Goal: Task Accomplishment & Management: Manage account settings

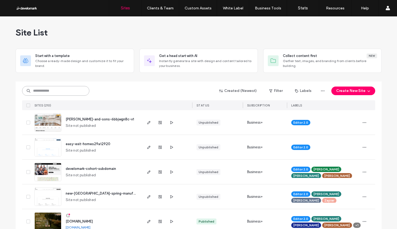
drag, startPoint x: 70, startPoint y: 88, endPoint x: 124, endPoint y: 37, distance: 74.4
click at [70, 88] on input at bounding box center [55, 91] width 67 height 10
click at [67, 91] on input at bounding box center [55, 91] width 67 height 10
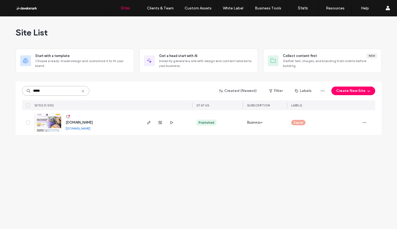
type input "*****"
click at [82, 124] on span "[DOMAIN_NAME]" at bounding box center [79, 122] width 27 height 4
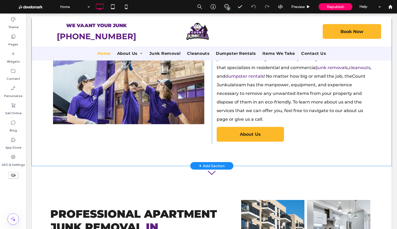
scroll to position [406, 0]
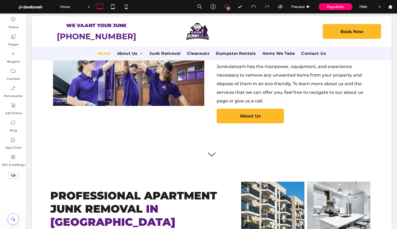
click at [226, 7] on icon at bounding box center [226, 6] width 4 height 4
click at [393, 64] on span at bounding box center [391, 62] width 11 height 10
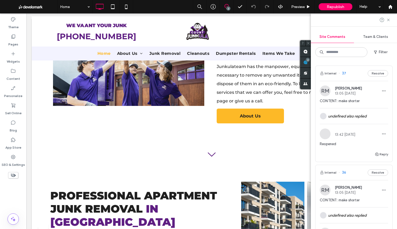
scroll to position [37, 0]
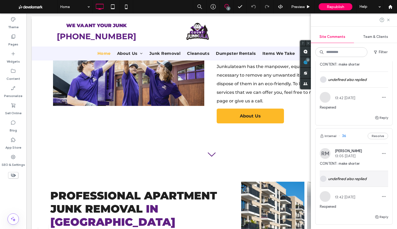
click at [352, 177] on div "undefined also replied" at bounding box center [354, 179] width 68 height 16
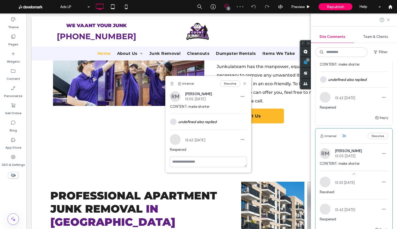
click at [336, 32] on div "Site Comments" at bounding box center [332, 37] width 43 height 12
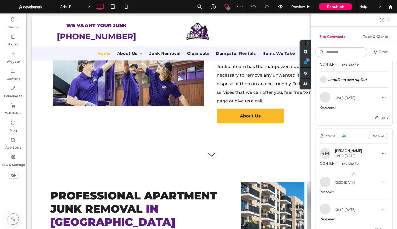
click at [369, 34] on div "Team & Clients" at bounding box center [375, 37] width 43 height 12
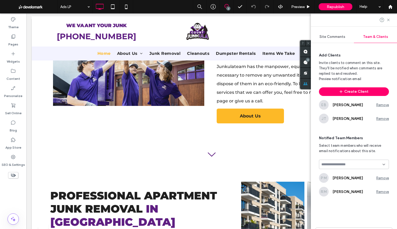
click at [340, 40] on div "Site Comments" at bounding box center [332, 37] width 43 height 12
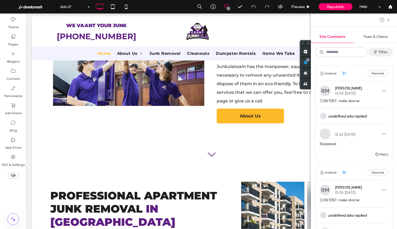
click at [385, 51] on button "Filter" at bounding box center [380, 52] width 24 height 9
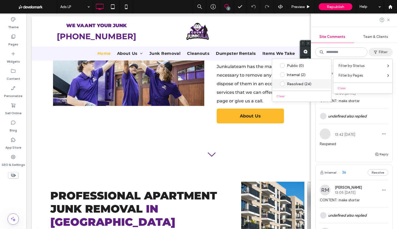
click at [302, 84] on div "Resolved (24)" at bounding box center [306, 84] width 38 height 5
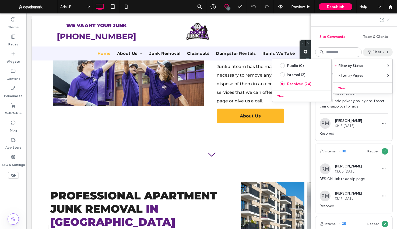
click at [376, 50] on button "Filter 1" at bounding box center [378, 52] width 30 height 9
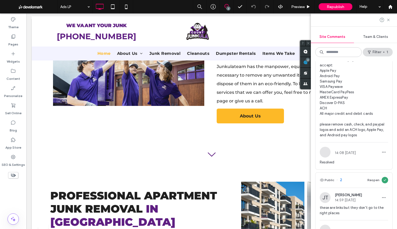
scroll to position [1766, 0]
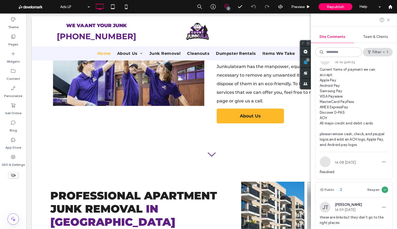
click at [307, 44] on icon at bounding box center [307, 42] width 3 height 3
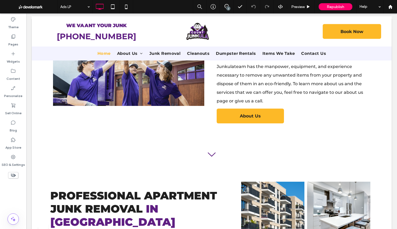
scroll to position [0, 0]
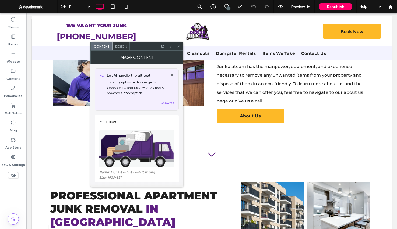
click at [180, 44] on span at bounding box center [179, 46] width 4 height 8
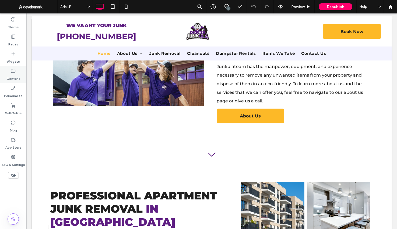
click at [10, 73] on icon at bounding box center [12, 70] width 5 height 5
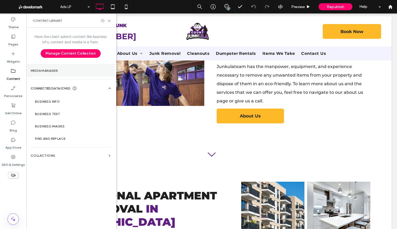
click at [86, 72] on label "Media Manager" at bounding box center [71, 71] width 80 height 4
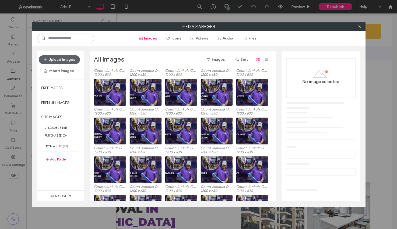
scroll to position [232, 0]
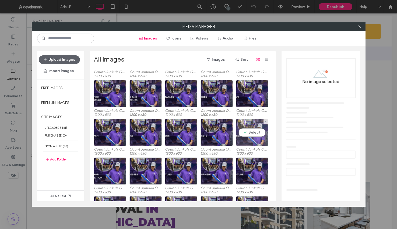
click at [244, 129] on div "Select" at bounding box center [252, 132] width 32 height 27
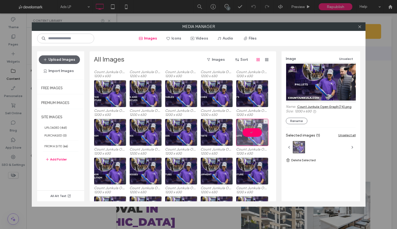
click at [244, 129] on div at bounding box center [252, 132] width 32 height 27
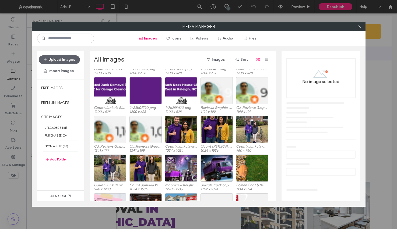
scroll to position [768, 0]
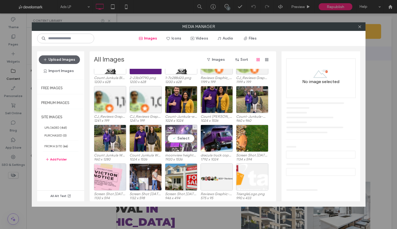
click at [174, 138] on div "Select" at bounding box center [181, 138] width 32 height 27
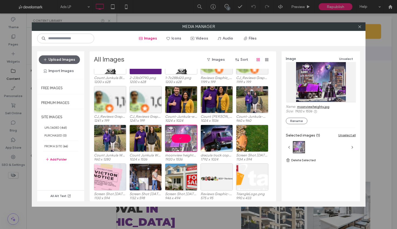
click at [315, 106] on link "moonview heights.jpg" at bounding box center [313, 107] width 32 height 4
click at [172, 139] on div at bounding box center [181, 138] width 32 height 27
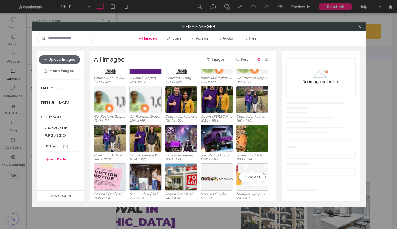
click at [253, 179] on div "Select" at bounding box center [252, 177] width 32 height 27
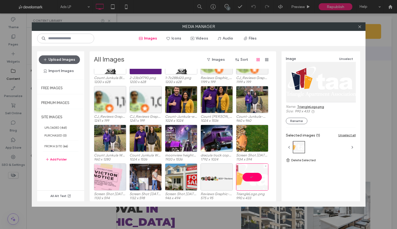
click at [253, 179] on div at bounding box center [252, 177] width 32 height 27
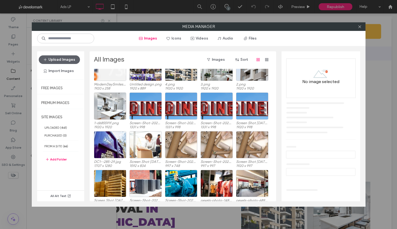
scroll to position [1049, 0]
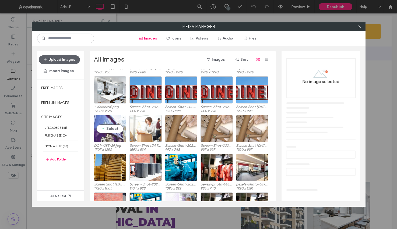
click at [114, 126] on div "Select" at bounding box center [110, 128] width 32 height 27
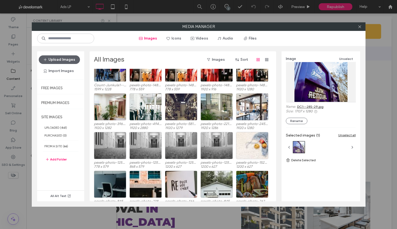
scroll to position [1355, 0]
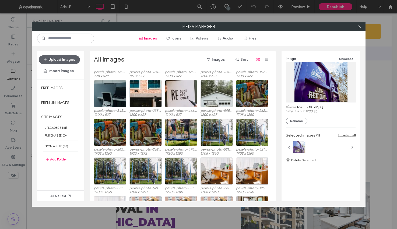
drag, startPoint x: 359, startPoint y: 27, endPoint x: 380, endPoint y: 9, distance: 27.7
click at [359, 28] on icon at bounding box center [359, 27] width 4 height 4
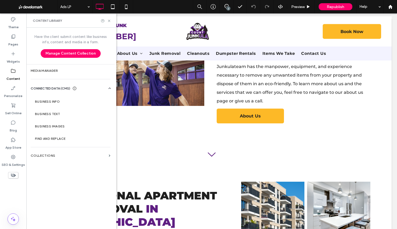
click at [63, 101] on label "Business Info" at bounding box center [71, 102] width 73 height 4
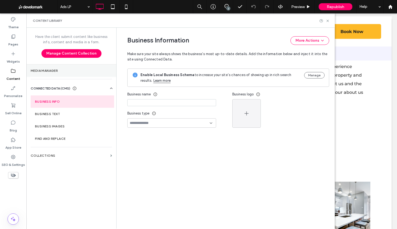
type input "**********"
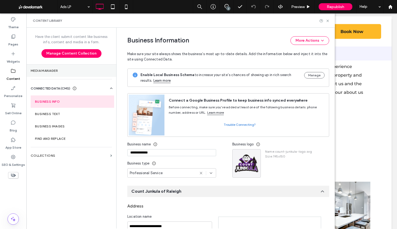
scroll to position [58, 0]
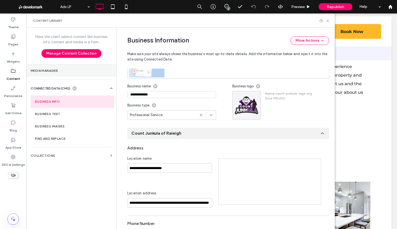
click at [74, 68] on section "Media Manager" at bounding box center [71, 71] width 90 height 12
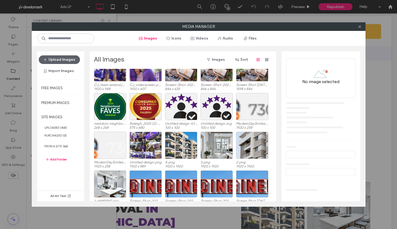
scroll to position [961, 0]
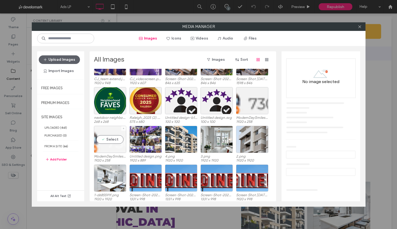
click at [118, 138] on div "Select" at bounding box center [110, 139] width 32 height 27
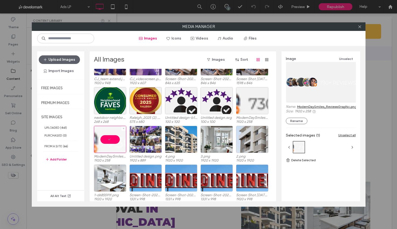
click at [111, 139] on div at bounding box center [110, 139] width 32 height 27
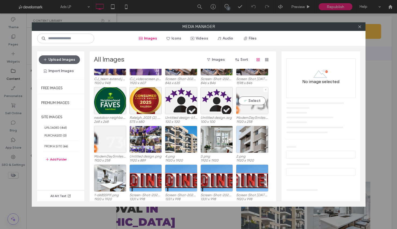
click at [247, 98] on div "Select" at bounding box center [252, 100] width 32 height 27
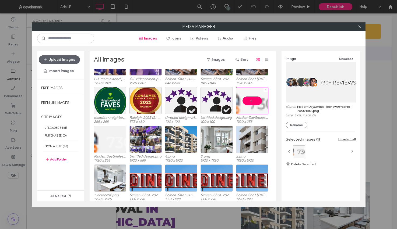
click at [247, 98] on div at bounding box center [252, 100] width 32 height 27
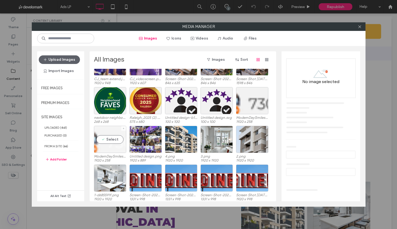
click at [103, 137] on div "Select" at bounding box center [110, 139] width 32 height 27
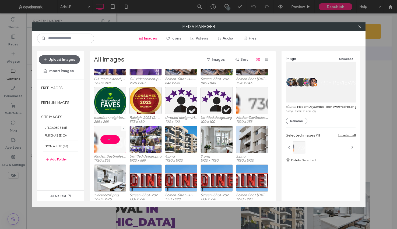
click at [103, 137] on div at bounding box center [110, 139] width 32 height 27
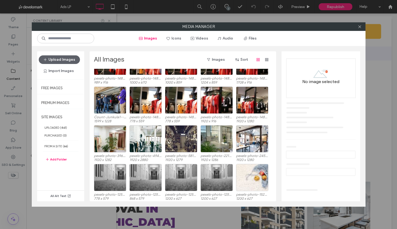
scroll to position [1232, 0]
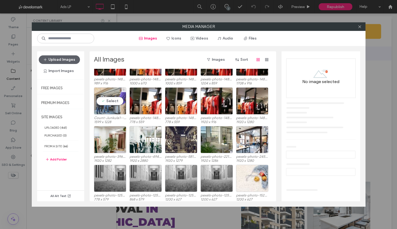
click at [111, 102] on div "Select" at bounding box center [110, 100] width 32 height 27
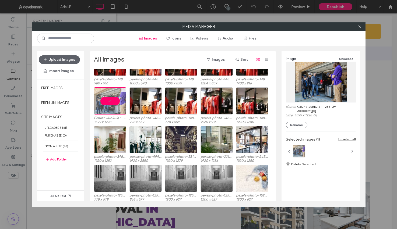
click at [111, 102] on div at bounding box center [110, 100] width 32 height 27
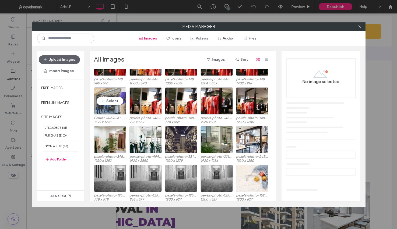
click at [111, 102] on div "Select" at bounding box center [110, 100] width 32 height 27
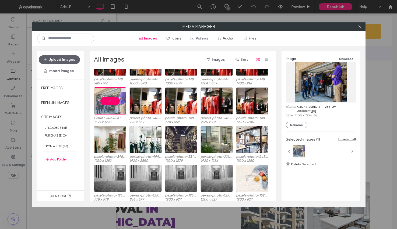
click at [111, 102] on div at bounding box center [110, 100] width 32 height 27
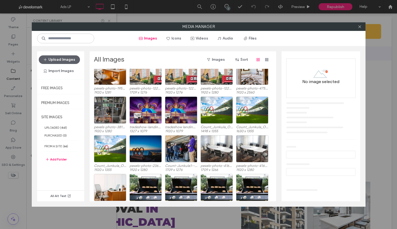
scroll to position [1531, 0]
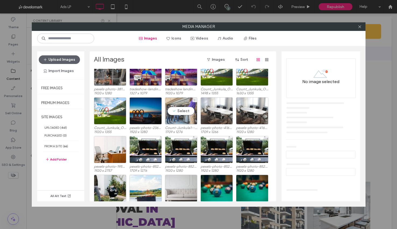
click at [170, 105] on div "Select" at bounding box center [181, 110] width 32 height 27
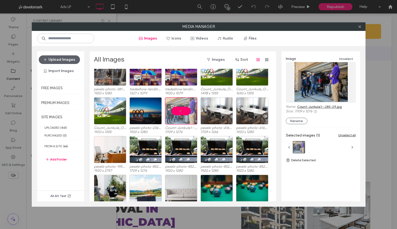
click at [331, 108] on link "Count-Junkula1--285-29.jpg" at bounding box center [319, 107] width 45 height 4
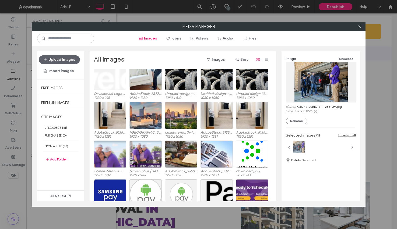
scroll to position [1742, 0]
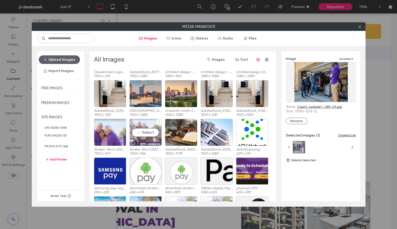
click at [142, 128] on div "Select" at bounding box center [145, 132] width 32 height 27
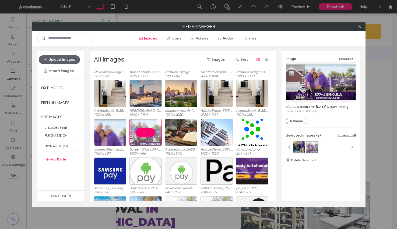
click at [142, 128] on div at bounding box center [145, 132] width 32 height 27
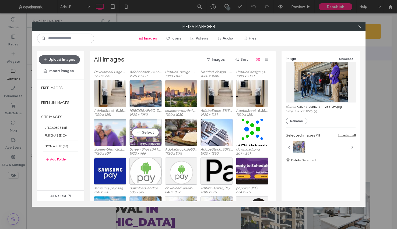
click at [142, 128] on div "Select" at bounding box center [145, 132] width 32 height 27
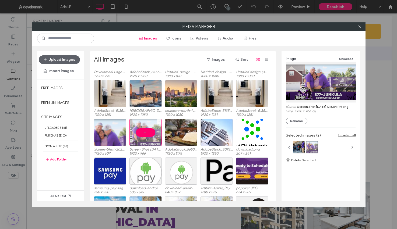
click at [142, 128] on div at bounding box center [145, 132] width 32 height 27
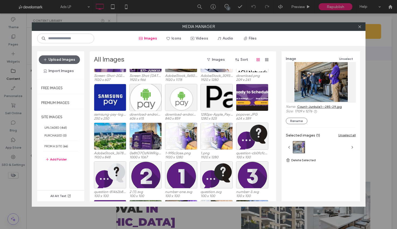
scroll to position [1836, 0]
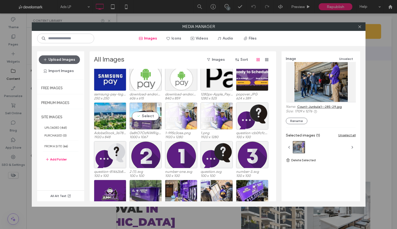
click at [144, 121] on div "Select" at bounding box center [145, 115] width 32 height 27
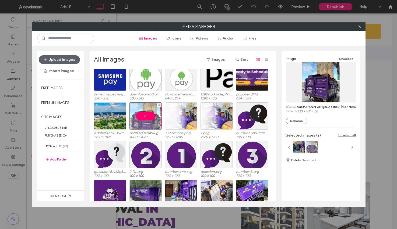
click at [144, 121] on div at bounding box center [145, 115] width 32 height 27
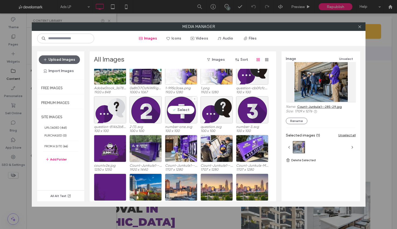
scroll to position [1915, 0]
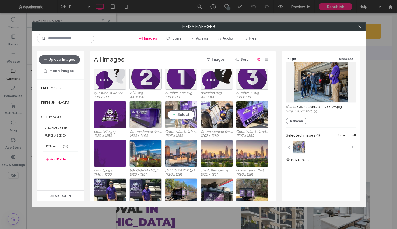
click at [182, 114] on div "Select" at bounding box center [181, 114] width 32 height 27
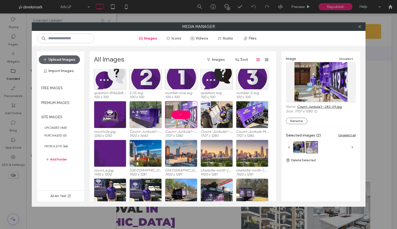
click at [182, 114] on div at bounding box center [181, 114] width 32 height 27
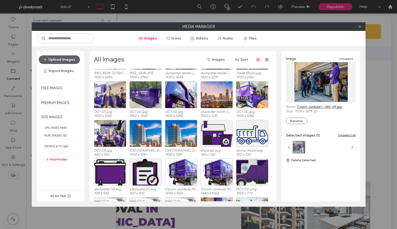
scroll to position [2185, 0]
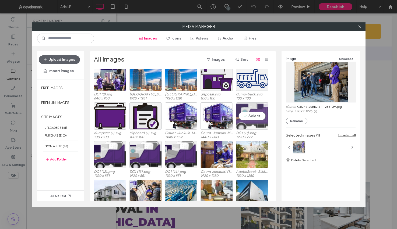
click at [255, 109] on div "Select" at bounding box center [252, 115] width 32 height 27
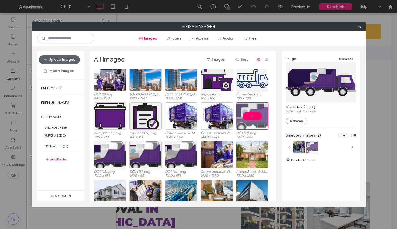
click at [255, 109] on div at bounding box center [252, 115] width 32 height 27
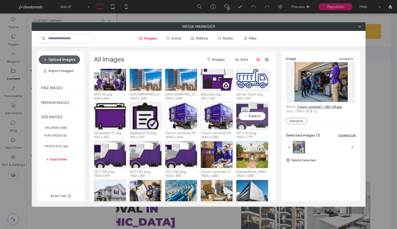
click at [255, 109] on div "Select" at bounding box center [252, 115] width 32 height 27
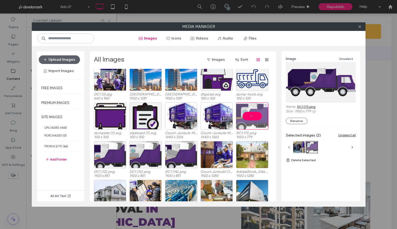
click at [255, 109] on div at bounding box center [252, 115] width 32 height 27
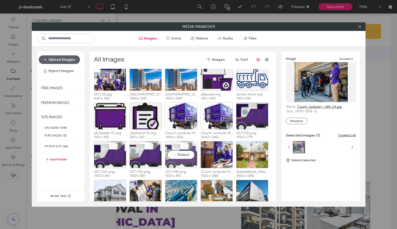
click at [182, 147] on div "Select" at bounding box center [181, 154] width 32 height 27
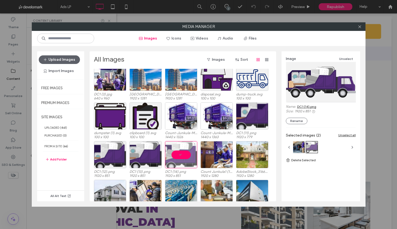
click at [182, 147] on div at bounding box center [181, 154] width 32 height 27
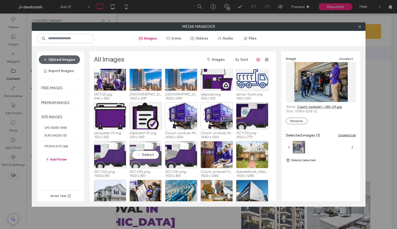
click at [153, 151] on div "Select" at bounding box center [145, 154] width 32 height 27
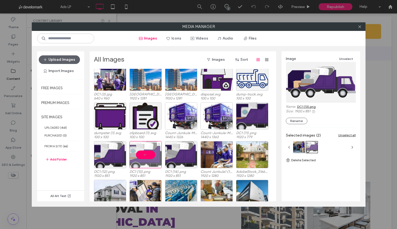
click at [153, 151] on div at bounding box center [145, 154] width 32 height 27
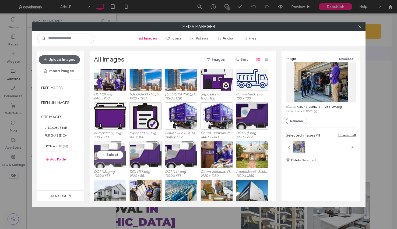
click at [107, 156] on div "Select" at bounding box center [110, 154] width 32 height 27
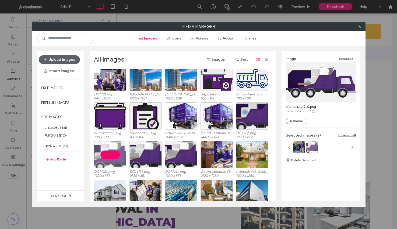
click at [107, 156] on div at bounding box center [110, 154] width 32 height 27
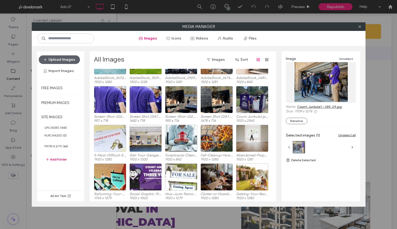
scroll to position [2737, 0]
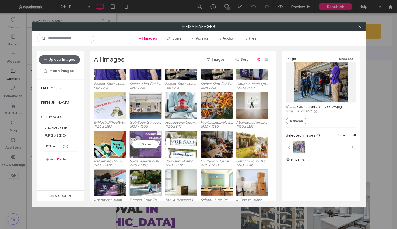
click at [150, 144] on div "Select" at bounding box center [145, 144] width 32 height 27
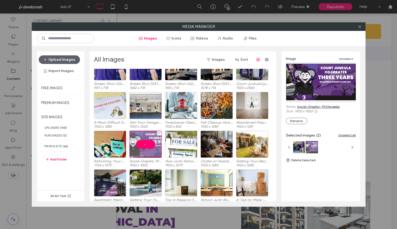
click at [150, 144] on div at bounding box center [145, 144] width 32 height 27
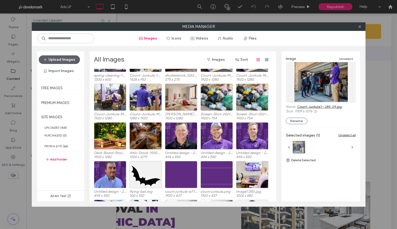
scroll to position [3303, 0]
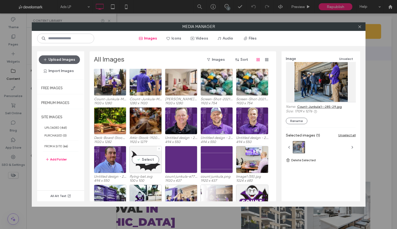
click at [152, 162] on div "Select" at bounding box center [145, 159] width 32 height 27
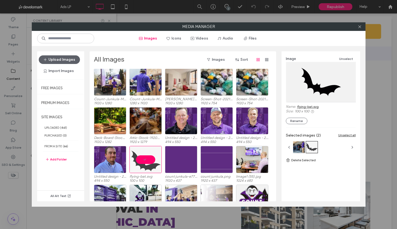
click at [317, 106] on link "flying-bat.svg" at bounding box center [308, 107] width 22 height 4
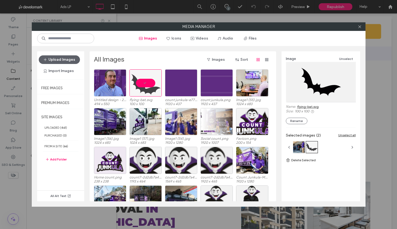
scroll to position [3382, 0]
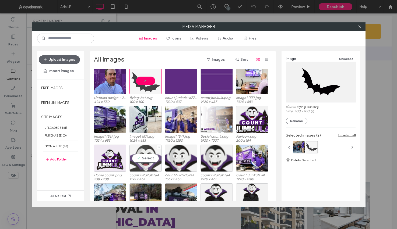
click at [131, 160] on div "Select" at bounding box center [145, 158] width 32 height 27
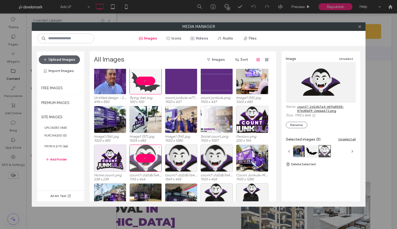
click at [131, 160] on div at bounding box center [145, 158] width 32 height 27
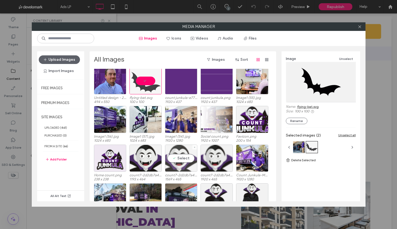
click at [173, 154] on div "Select" at bounding box center [181, 158] width 32 height 27
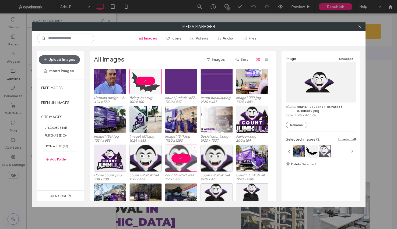
click at [173, 154] on div at bounding box center [181, 158] width 32 height 27
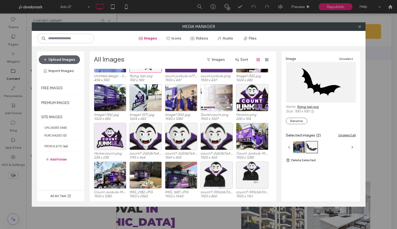
scroll to position [3408, 0]
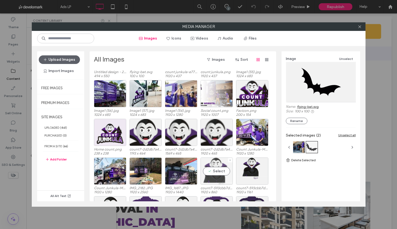
click at [219, 169] on div "Select" at bounding box center [216, 171] width 32 height 27
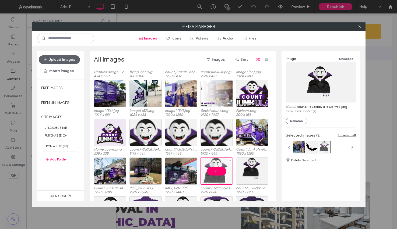
click at [219, 169] on div at bounding box center [216, 171] width 32 height 27
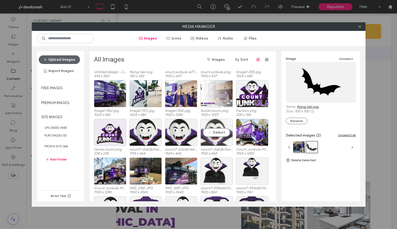
click at [221, 126] on div "Select" at bounding box center [216, 132] width 32 height 27
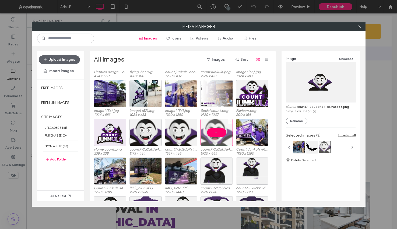
click at [221, 126] on div at bounding box center [216, 132] width 32 height 27
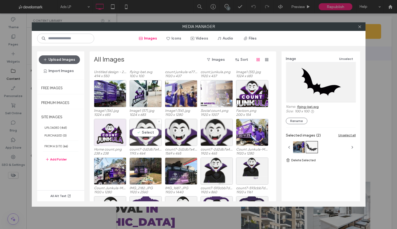
click at [142, 132] on div "Select" at bounding box center [145, 132] width 32 height 27
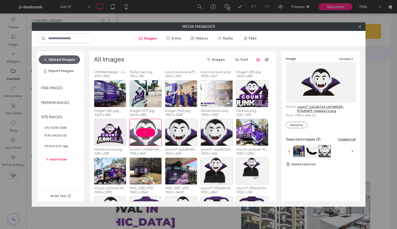
click at [320, 108] on link "count7-2d2db7a4-e59a8558-87bd8e39-2eeaa672.png" at bounding box center [326, 109] width 59 height 8
click at [147, 130] on div at bounding box center [145, 132] width 32 height 27
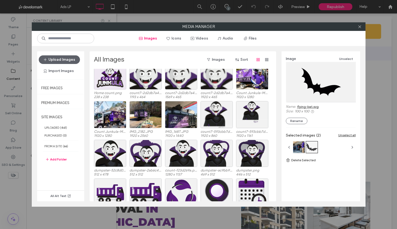
scroll to position [3469, 0]
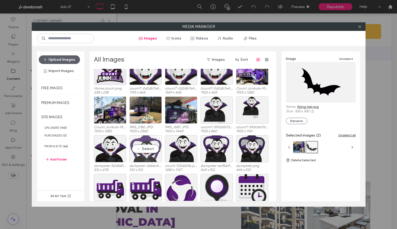
click at [148, 147] on div "Select" at bounding box center [145, 148] width 32 height 27
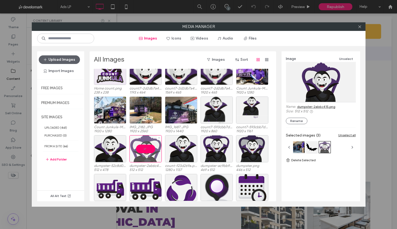
click at [148, 147] on div at bounding box center [145, 148] width 32 height 27
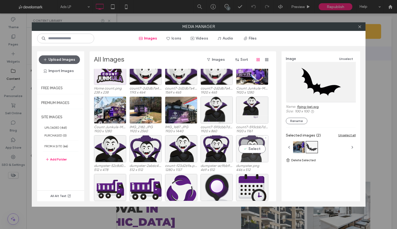
click at [257, 147] on div "Select" at bounding box center [252, 148] width 32 height 27
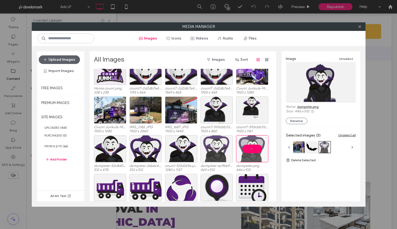
drag, startPoint x: 257, startPoint y: 147, endPoint x: 230, endPoint y: 148, distance: 27.2
click at [257, 147] on div at bounding box center [252, 148] width 32 height 27
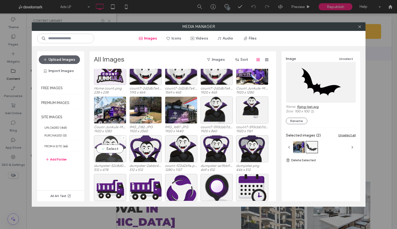
click at [111, 152] on div "Select" at bounding box center [110, 148] width 32 height 27
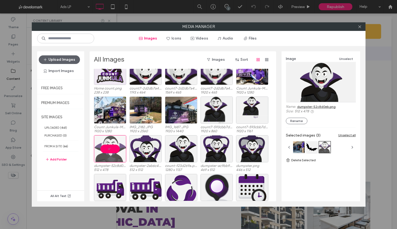
click at [335, 107] on link "dumpster-52c8d0eb.png" at bounding box center [316, 107] width 38 height 4
drag, startPoint x: 105, startPoint y: 147, endPoint x: 108, endPoint y: 147, distance: 3.5
click at [105, 147] on div at bounding box center [110, 148] width 32 height 27
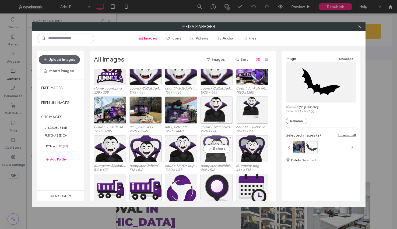
click at [207, 152] on div "Select" at bounding box center [216, 148] width 32 height 27
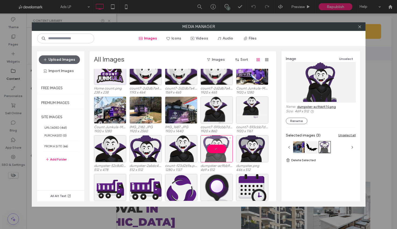
click at [217, 144] on div at bounding box center [216, 148] width 32 height 27
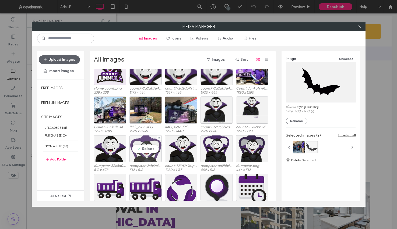
click at [140, 151] on div "Select" at bounding box center [145, 148] width 32 height 27
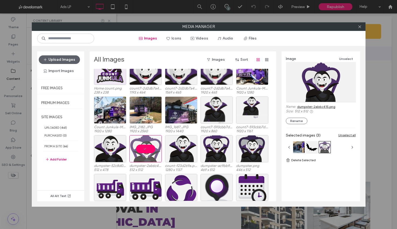
click at [314, 107] on link "dumpster-2ab6c415.png" at bounding box center [316, 107] width 38 height 4
click at [144, 146] on div at bounding box center [145, 148] width 32 height 27
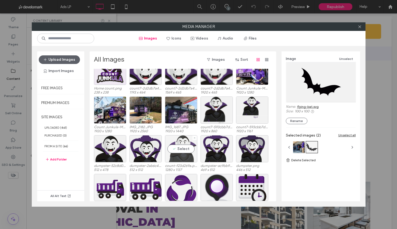
click at [183, 147] on div "Select" at bounding box center [181, 148] width 32 height 27
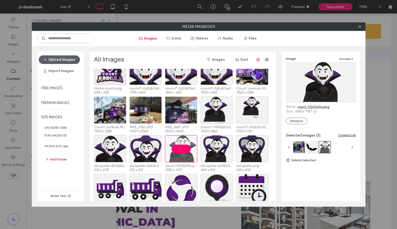
click at [321, 107] on link "count-f23d269a.png" at bounding box center [313, 107] width 32 height 4
drag, startPoint x: 182, startPoint y: 150, endPoint x: 179, endPoint y: 146, distance: 4.8
click at [182, 150] on div at bounding box center [181, 148] width 32 height 27
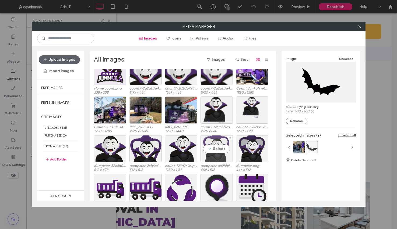
click at [224, 145] on div "Select" at bounding box center [216, 148] width 32 height 27
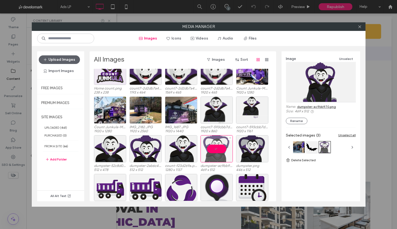
click at [224, 145] on div at bounding box center [216, 148] width 32 height 27
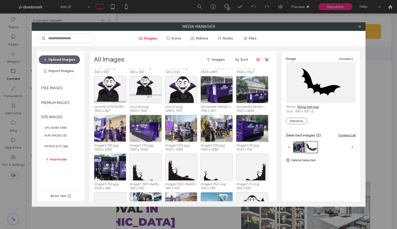
scroll to position [3678, 0]
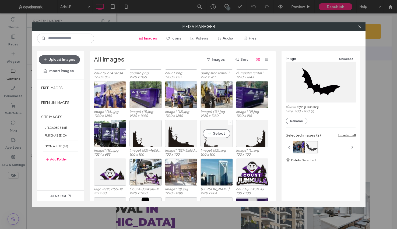
click at [208, 130] on div "Select" at bounding box center [216, 133] width 32 height 27
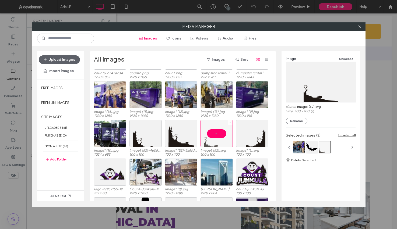
click at [208, 130] on div at bounding box center [216, 133] width 32 height 27
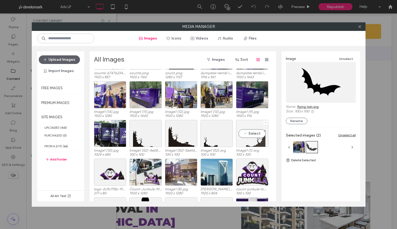
click at [252, 129] on div "Select" at bounding box center [252, 133] width 32 height 27
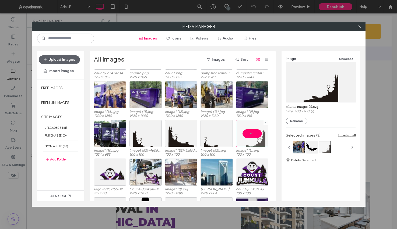
click at [252, 129] on div at bounding box center [252, 133] width 32 height 27
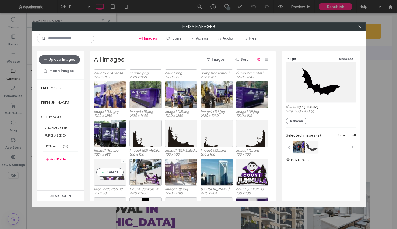
click at [111, 167] on div "Select" at bounding box center [110, 172] width 32 height 27
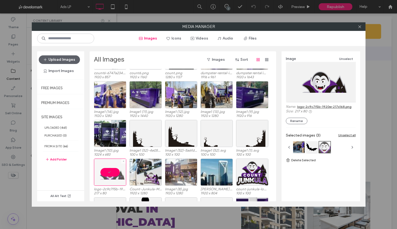
click at [110, 167] on div at bounding box center [110, 172] width 32 height 27
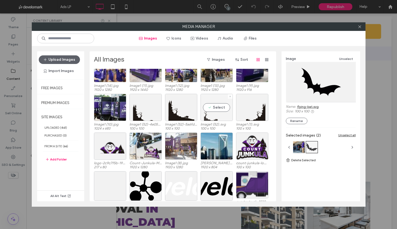
scroll to position [3728, 0]
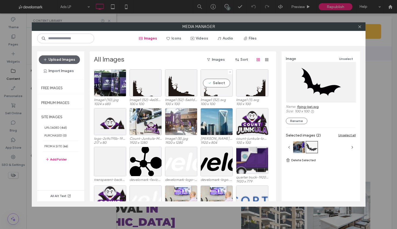
click at [219, 83] on div "Select" at bounding box center [216, 82] width 32 height 27
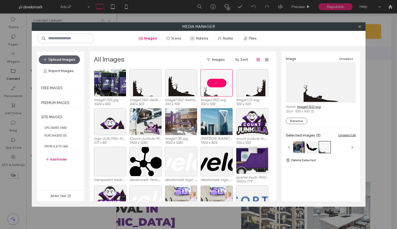
click at [316, 106] on link "Image1 (52).svg" at bounding box center [309, 107] width 24 height 4
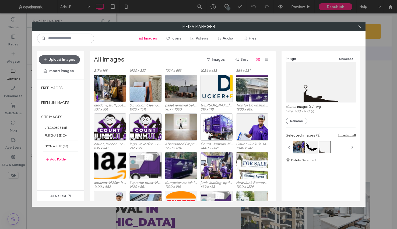
scroll to position [3920, 0]
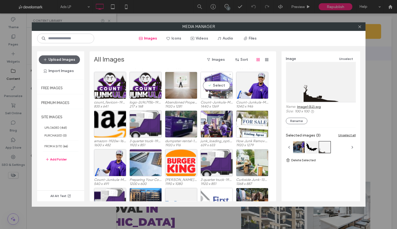
click at [207, 87] on div "Select" at bounding box center [216, 85] width 32 height 27
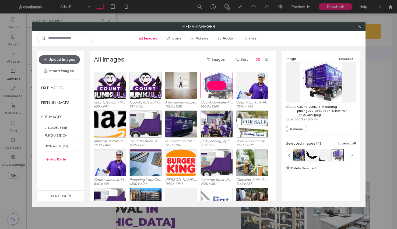
click at [305, 111] on link "Count-Junkula-Marketing-pricing092-38e2d527-640w-min-1440x1369.jpeg" at bounding box center [326, 111] width 59 height 12
click at [217, 123] on div "Select" at bounding box center [216, 124] width 32 height 27
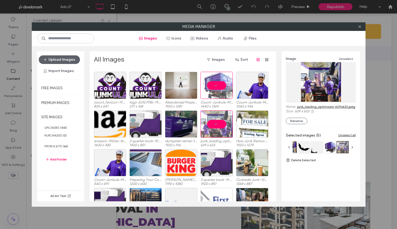
click at [217, 123] on div at bounding box center [216, 124] width 32 height 27
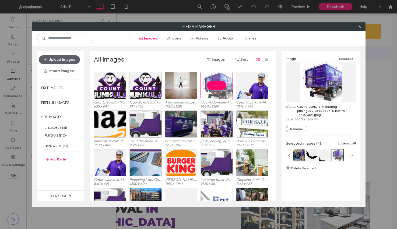
click at [218, 83] on div at bounding box center [216, 85] width 32 height 27
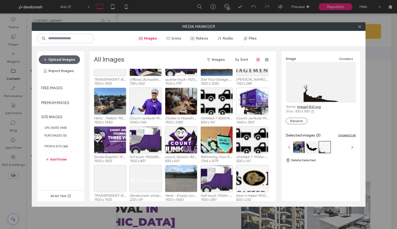
scroll to position [4233, 0]
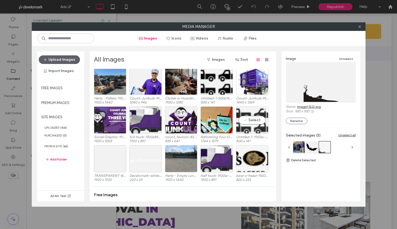
click at [260, 123] on div "Select" at bounding box center [252, 120] width 32 height 27
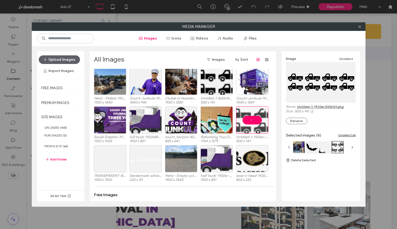
click at [260, 123] on div at bounding box center [252, 120] width 32 height 27
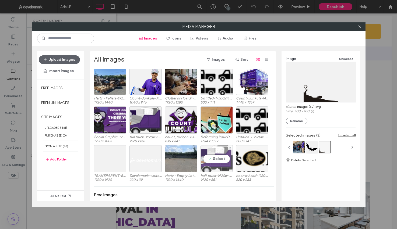
click at [221, 159] on div "Select" at bounding box center [216, 158] width 32 height 27
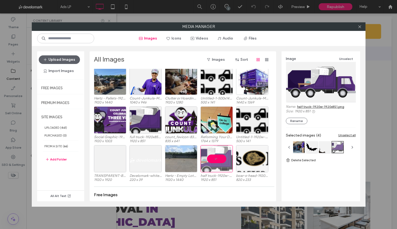
click at [221, 159] on div at bounding box center [216, 158] width 32 height 27
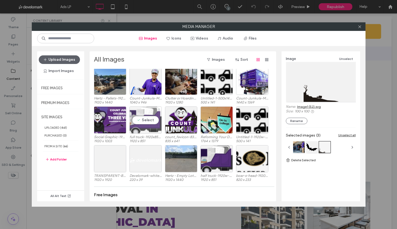
click at [155, 125] on div "Select" at bounding box center [145, 120] width 32 height 27
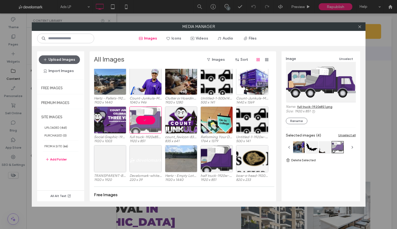
click at [155, 125] on div at bounding box center [145, 120] width 32 height 27
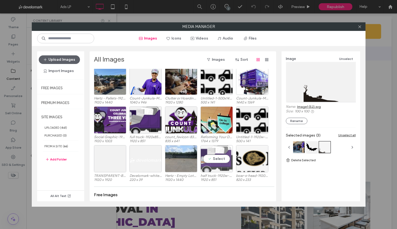
click at [222, 165] on div "Select" at bounding box center [216, 158] width 32 height 27
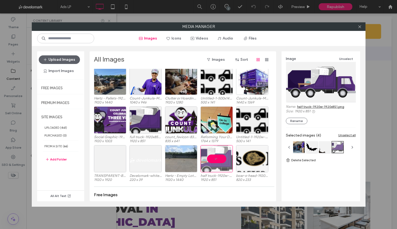
click at [222, 165] on div at bounding box center [216, 158] width 32 height 27
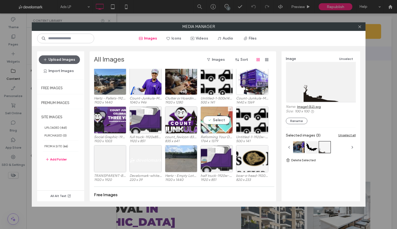
click at [228, 122] on div "Select" at bounding box center [216, 120] width 32 height 27
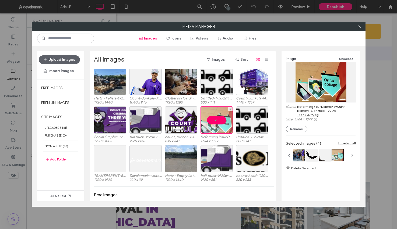
click at [228, 122] on div at bounding box center [216, 120] width 32 height 27
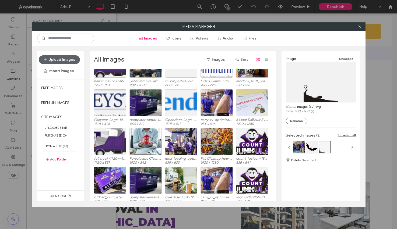
scroll to position [4058, 0]
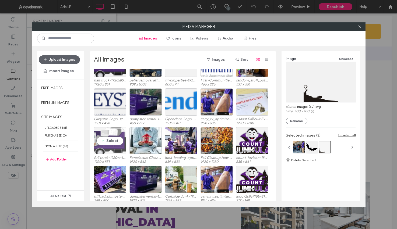
click at [103, 132] on div "Select" at bounding box center [110, 140] width 32 height 27
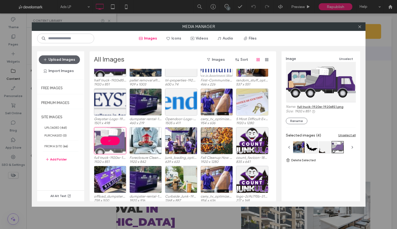
click at [103, 132] on div at bounding box center [110, 140] width 32 height 27
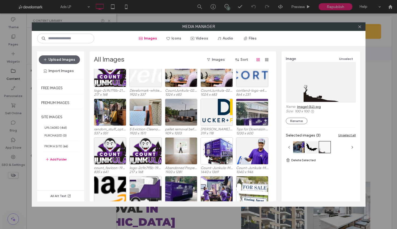
scroll to position [3846, 0]
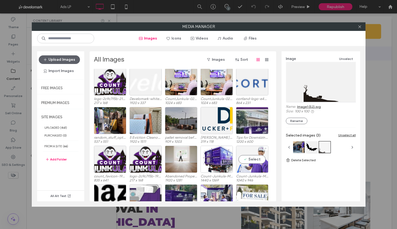
click at [238, 157] on div "Select" at bounding box center [252, 159] width 32 height 27
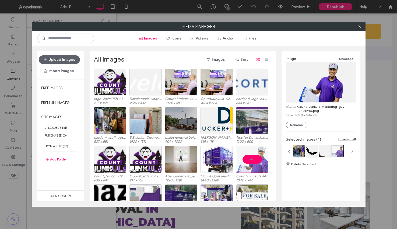
click at [238, 157] on div at bounding box center [252, 159] width 32 height 27
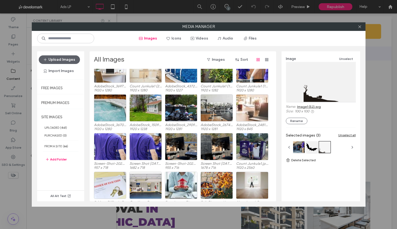
scroll to position [2714, 0]
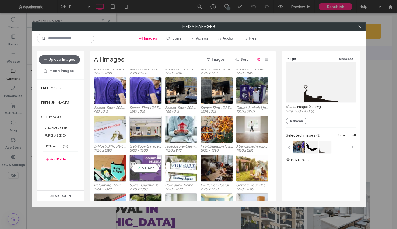
click at [135, 175] on div "Select" at bounding box center [145, 168] width 32 height 27
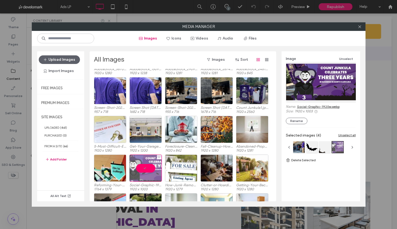
click at [135, 175] on div at bounding box center [145, 168] width 32 height 27
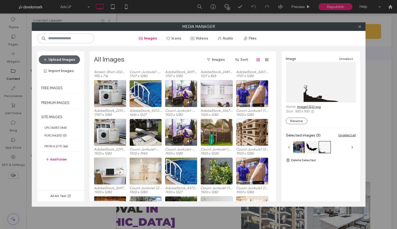
scroll to position [2555, 0]
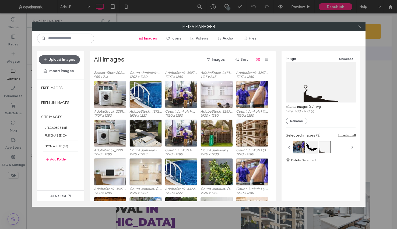
click at [360, 27] on icon at bounding box center [359, 27] width 4 height 4
